Goal: Transaction & Acquisition: Obtain resource

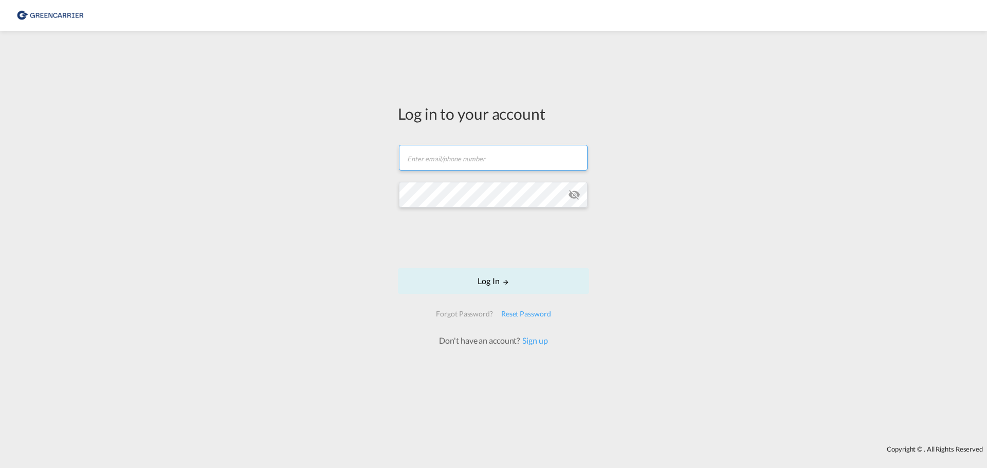
click at [452, 165] on input "text" at bounding box center [493, 158] width 189 height 26
type input "matm@alpi.dk"
click at [467, 275] on button "Log In" at bounding box center [493, 281] width 191 height 26
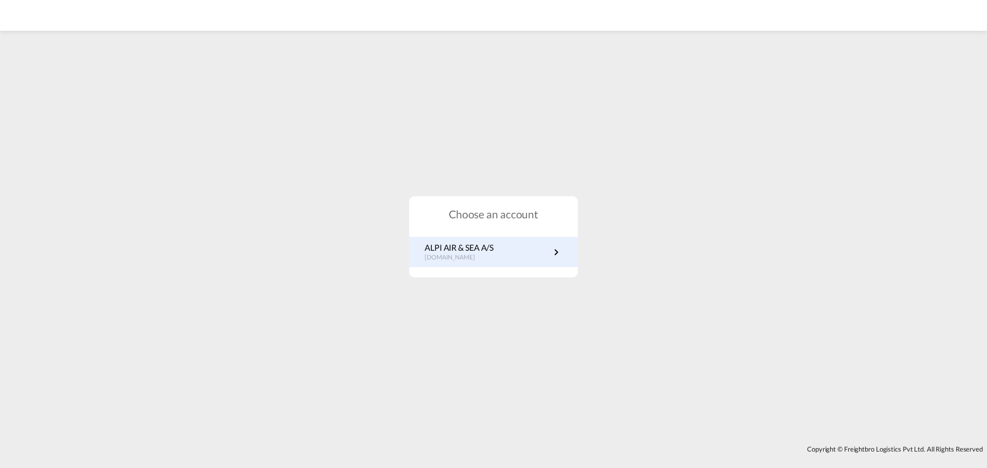
click at [447, 247] on p "ALPI AIR & SEA A/S" at bounding box center [459, 247] width 69 height 11
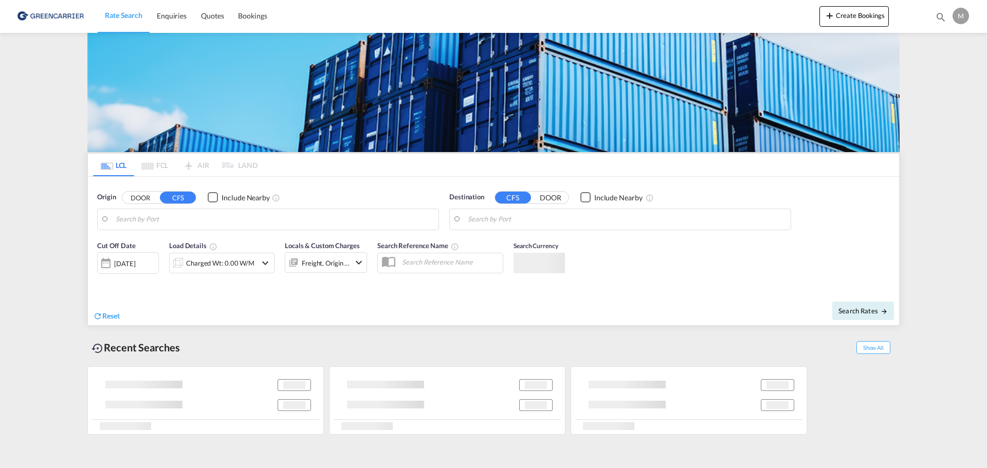
type input "DK-8700, Horsens"
type input "[GEOGRAPHIC_DATA], HKHKG"
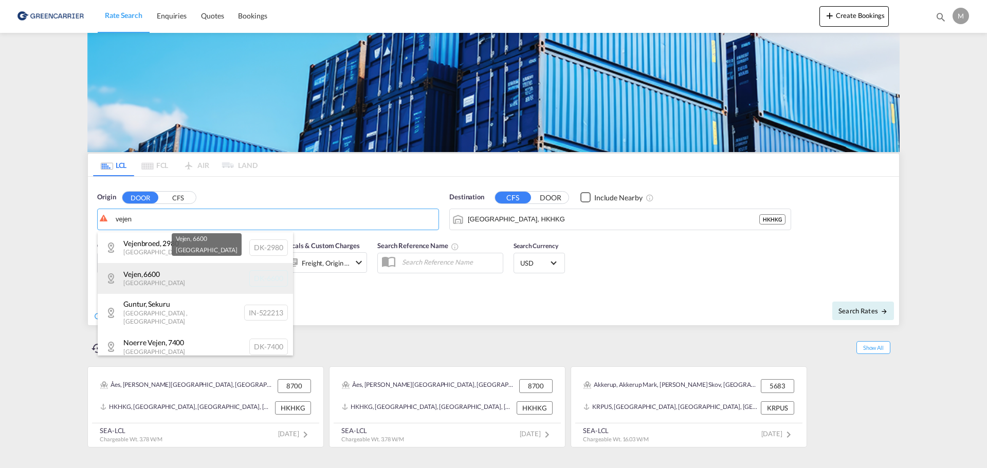
click at [135, 268] on div "Vejen , 6600 [GEOGRAPHIC_DATA] [GEOGRAPHIC_DATA]-6600" at bounding box center [195, 278] width 195 height 31
type input "DK-6600, Vejen"
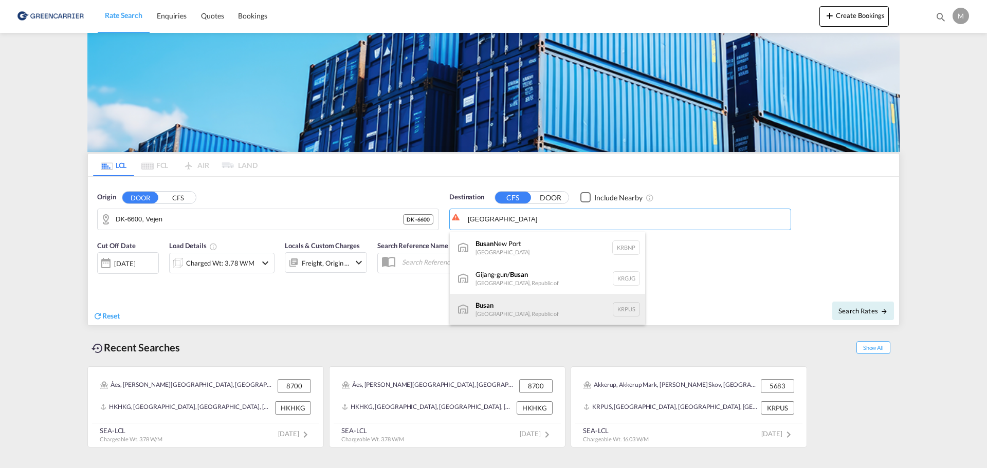
click at [504, 299] on div "Busan Korea, Republic of KRPUS" at bounding box center [547, 309] width 195 height 31
type input "Busan, KRPUS"
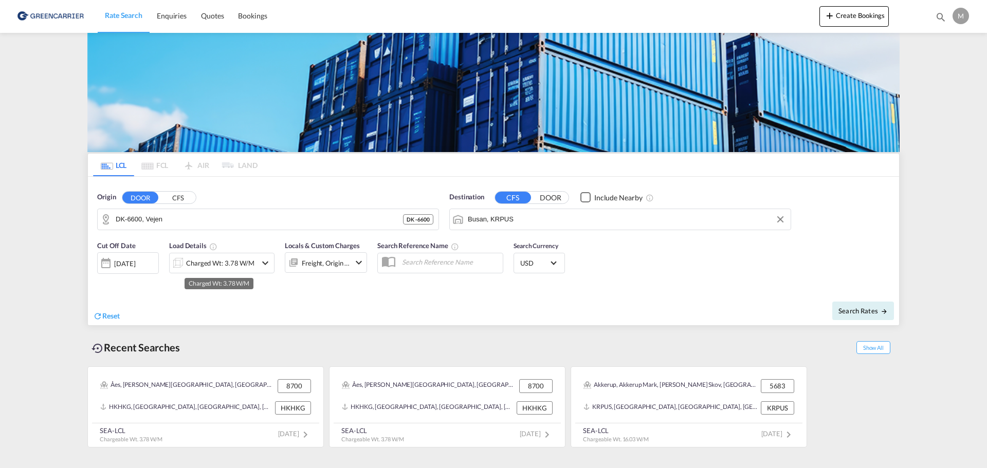
click at [210, 265] on div "Charged Wt: 3.78 W/M" at bounding box center [220, 263] width 68 height 14
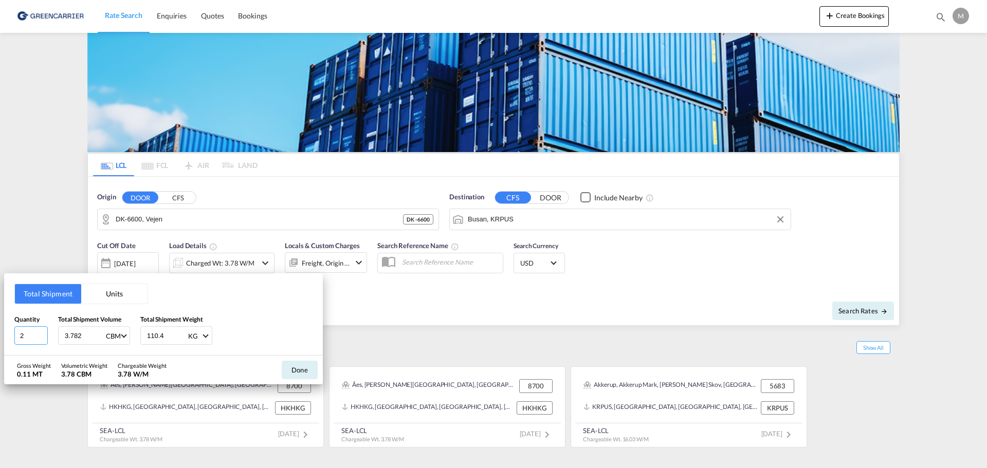
drag, startPoint x: 35, startPoint y: 334, endPoint x: 0, endPoint y: 341, distance: 36.3
click at [0, 341] on div "Total Shipment Units Quantity 2 Total Shipment Volume 3.782 CBM CBM CFT Total S…" at bounding box center [493, 234] width 987 height 468
type input "6"
type input "8"
type input "1.77"
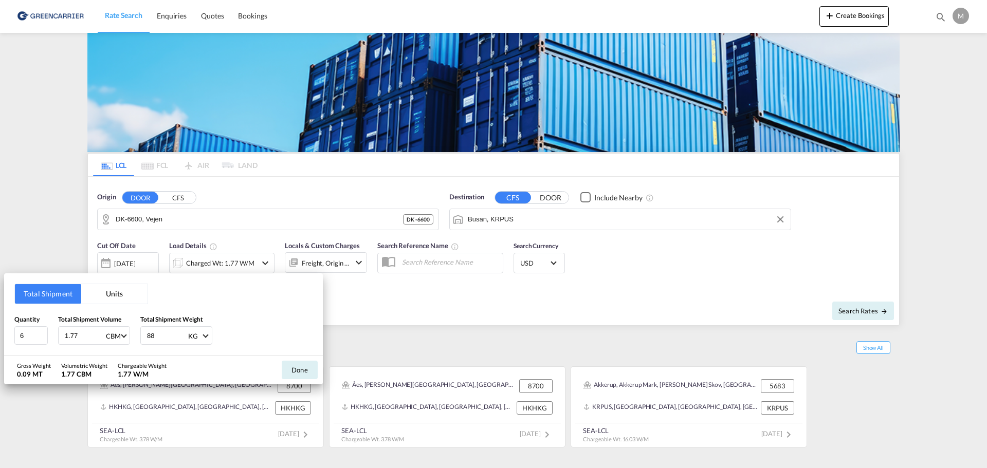
type input "88"
click at [311, 369] on button "Done" at bounding box center [300, 370] width 36 height 19
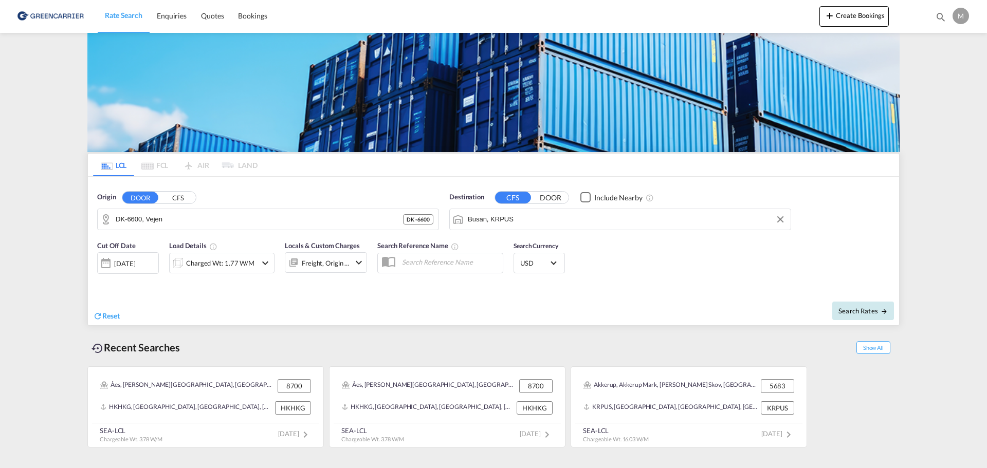
click at [870, 318] on button "Search Rates" at bounding box center [863, 311] width 62 height 19
type input "6600 to KRPUS / [DATE]"
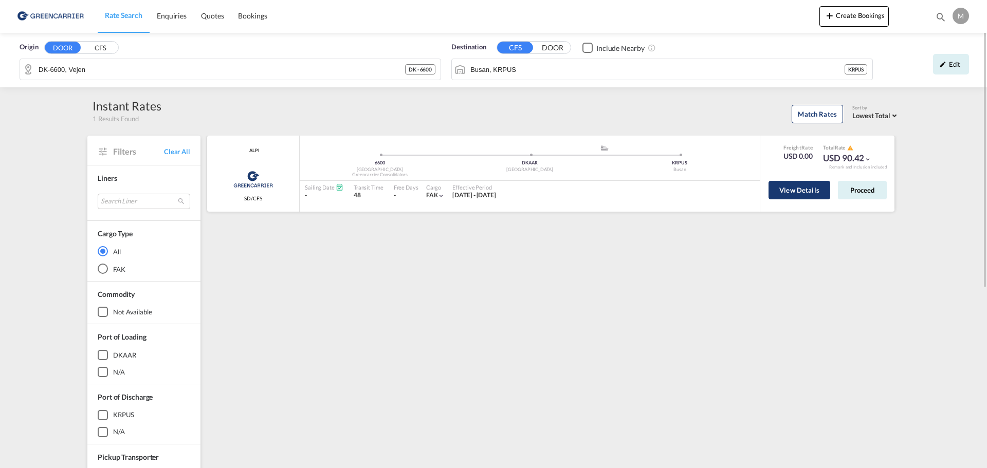
click at [815, 192] on button "View Details" at bounding box center [800, 190] width 62 height 19
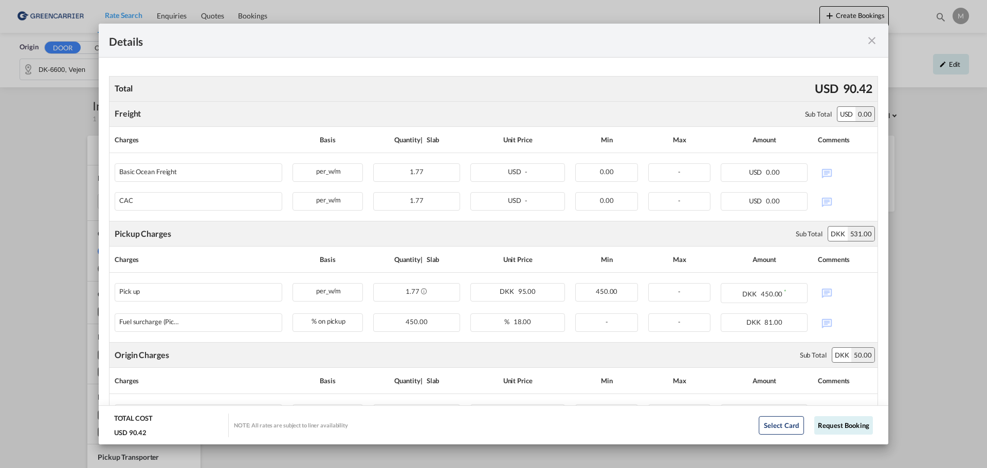
scroll to position [206, 0]
